Goal: Check status: Check status

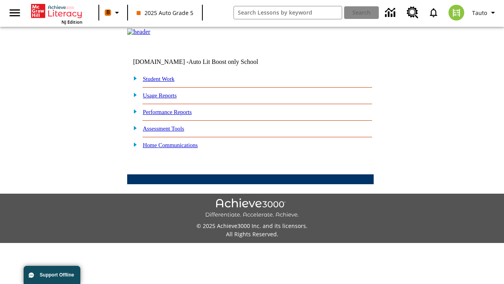
click at [164, 82] on link "Student Work" at bounding box center [159, 79] width 32 height 6
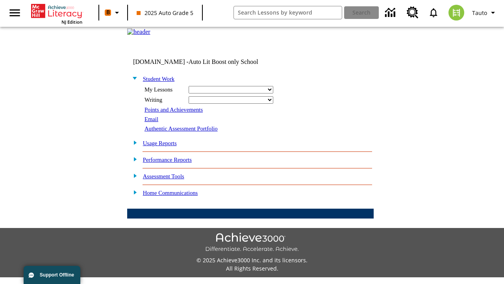
select select "/options/reports/?report_id=24&atype=14&section=2"
